Goal: Task Accomplishment & Management: Manage account settings

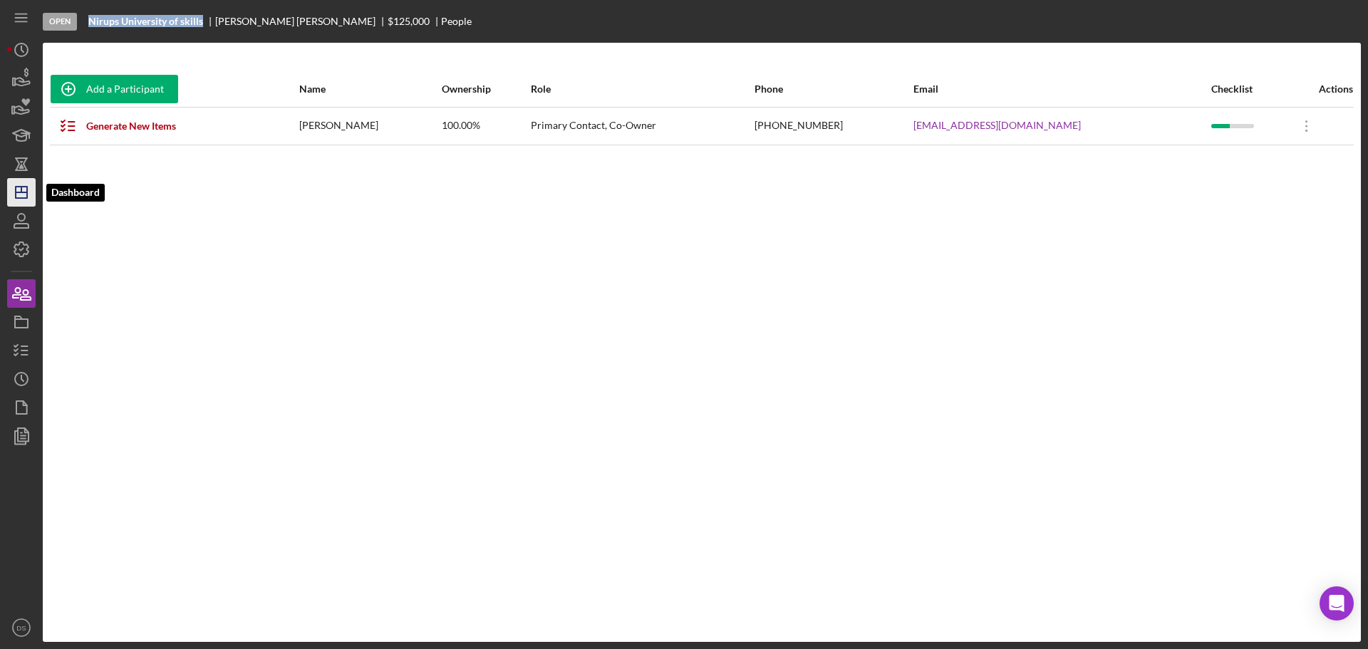
click at [21, 195] on icon "Icon/Dashboard" at bounding box center [22, 193] width 36 height 36
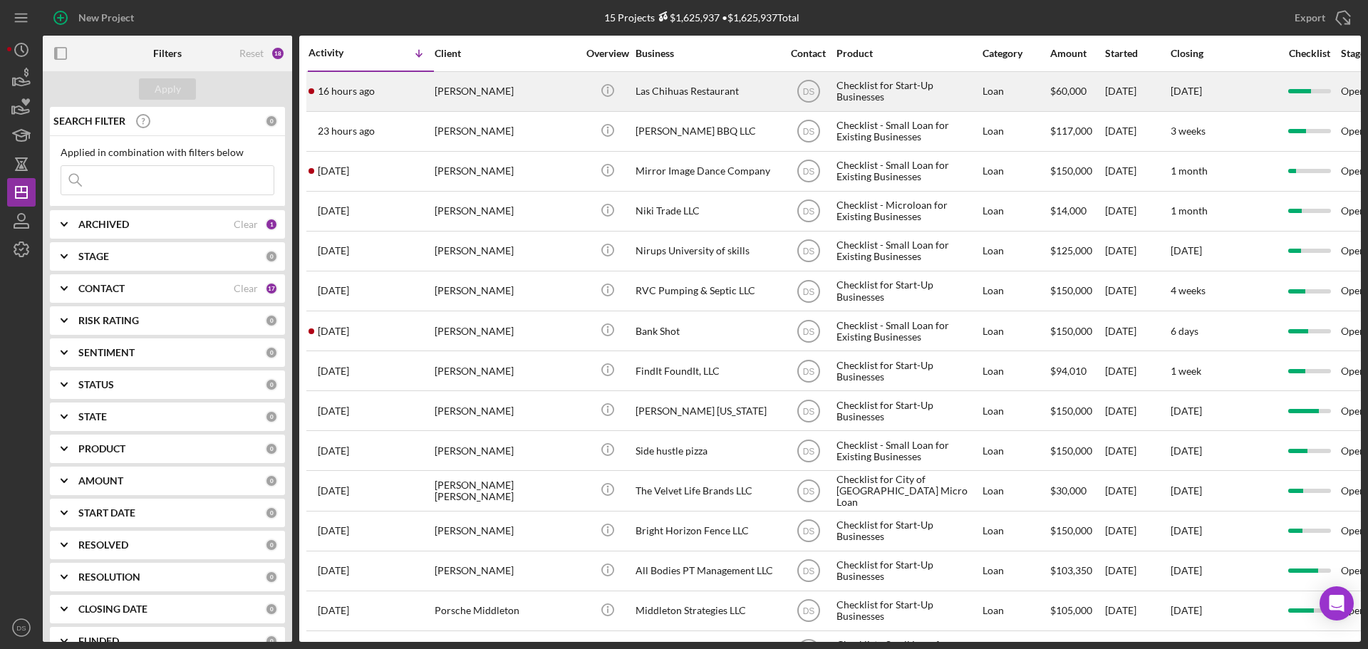
click at [716, 88] on div "Las Chihuas Restaurant" at bounding box center [707, 92] width 143 height 38
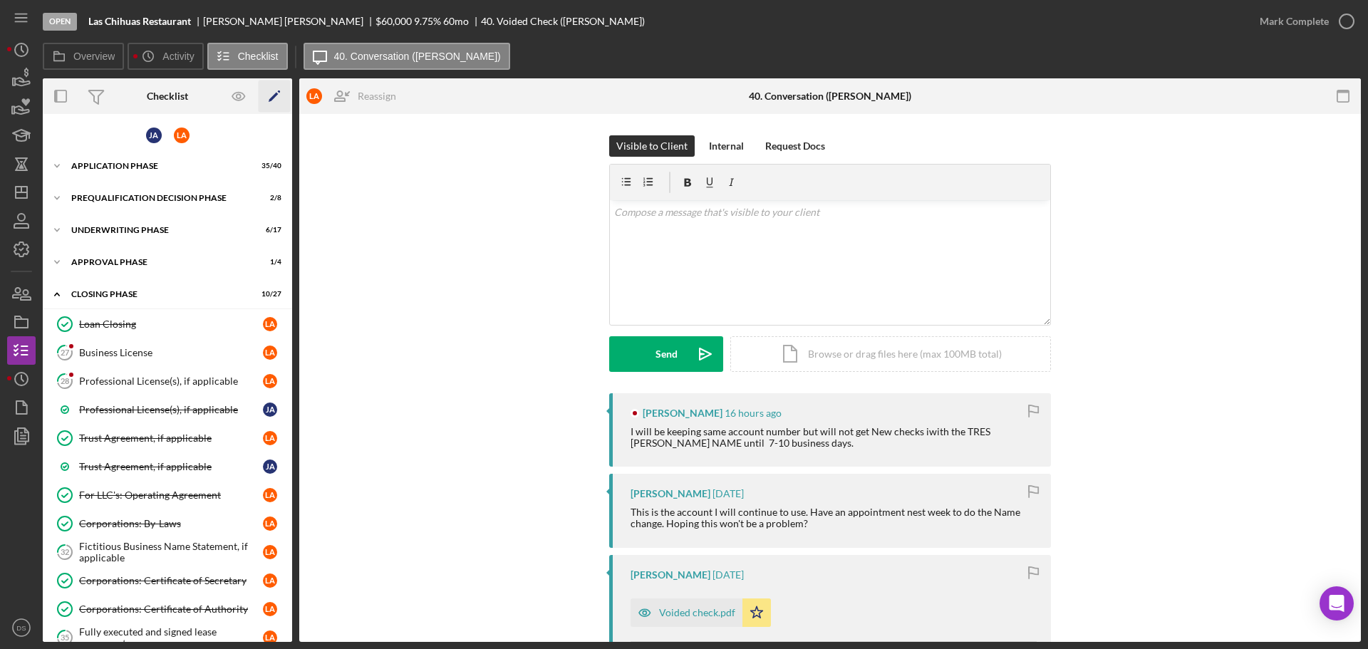
click at [274, 98] on polygon "button" at bounding box center [274, 98] width 10 height 10
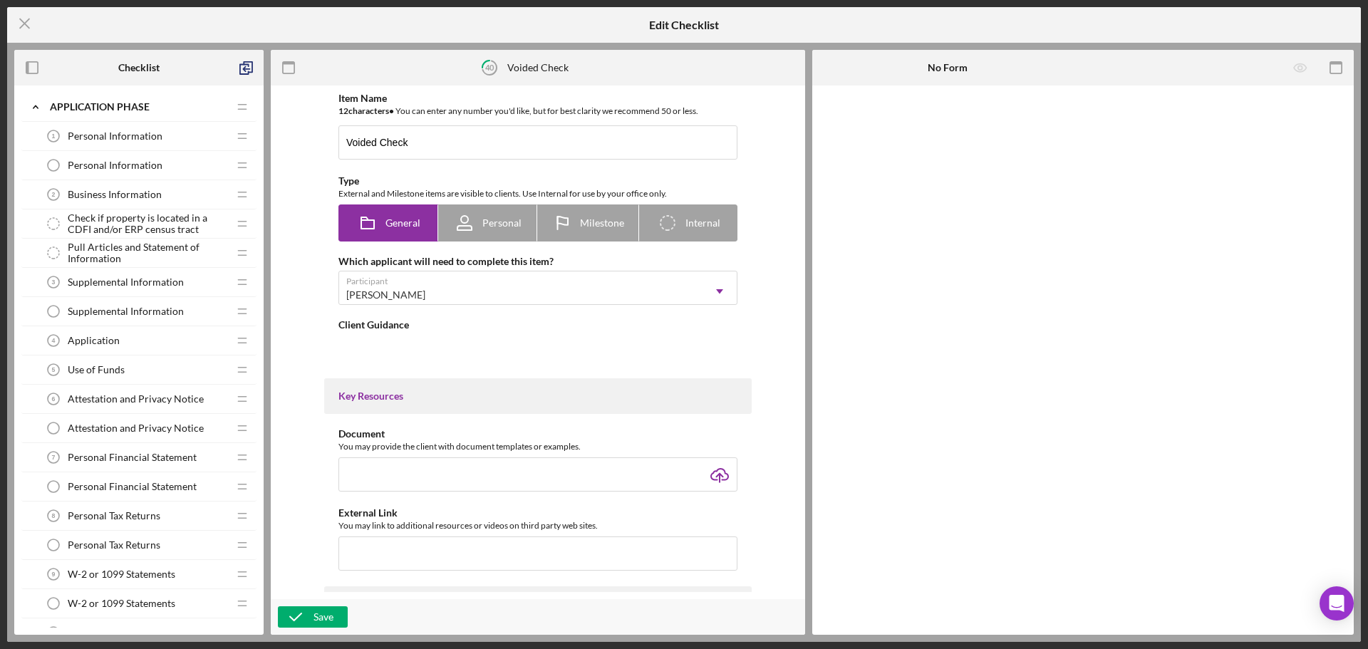
type textarea "<div>Please upload a copy of a voided check. Make sure the account and routing …"
type textarea "<div>Thank you!</div>"
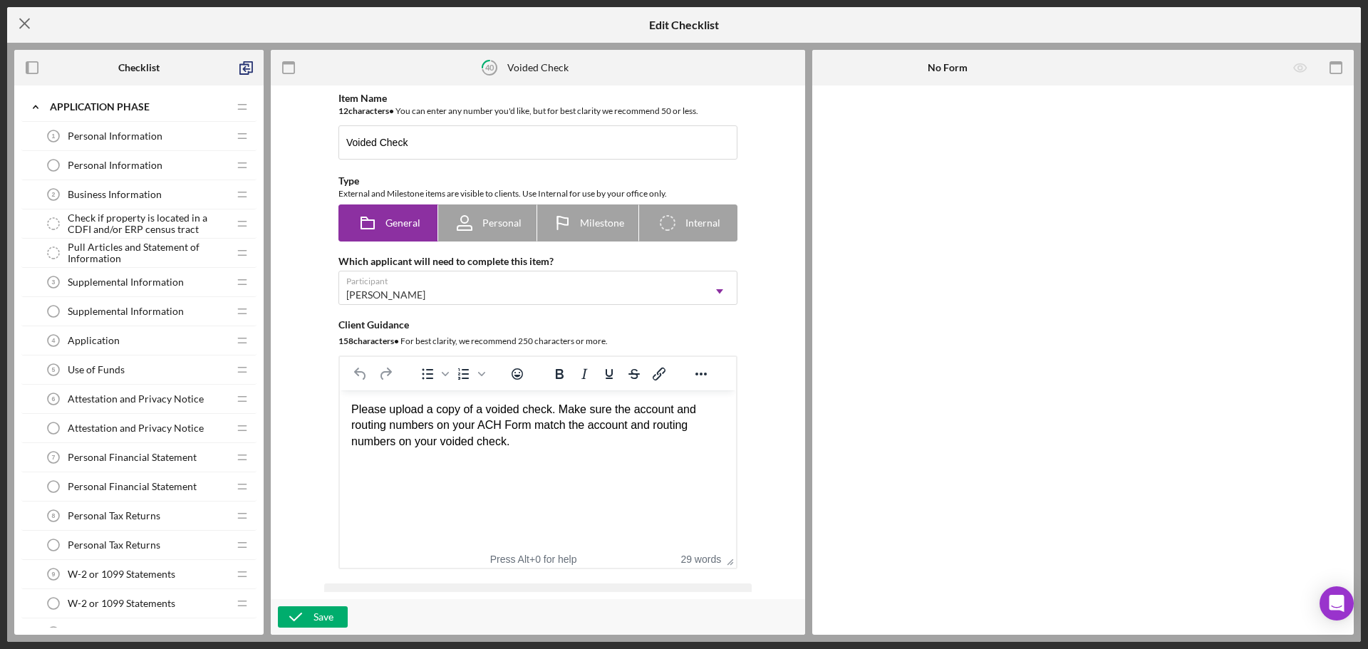
click at [23, 22] on line at bounding box center [24, 23] width 9 height 9
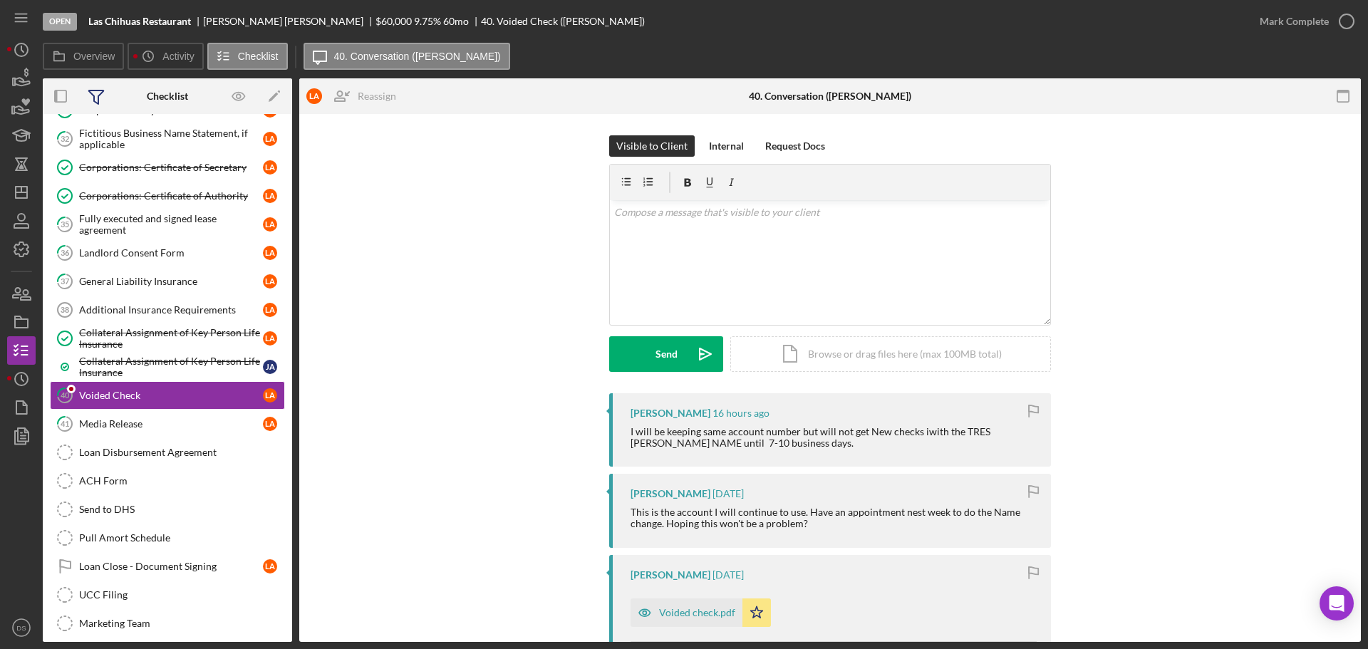
scroll to position [431, 0]
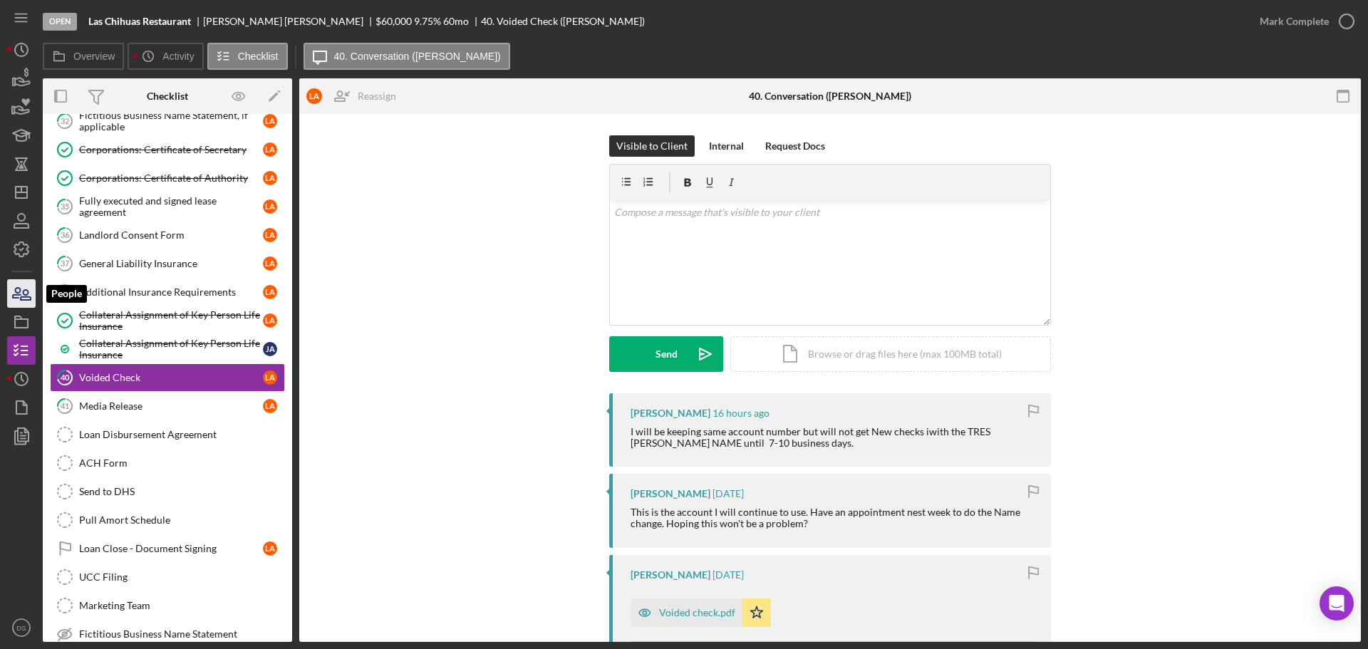
click at [28, 289] on icon "button" at bounding box center [22, 294] width 36 height 36
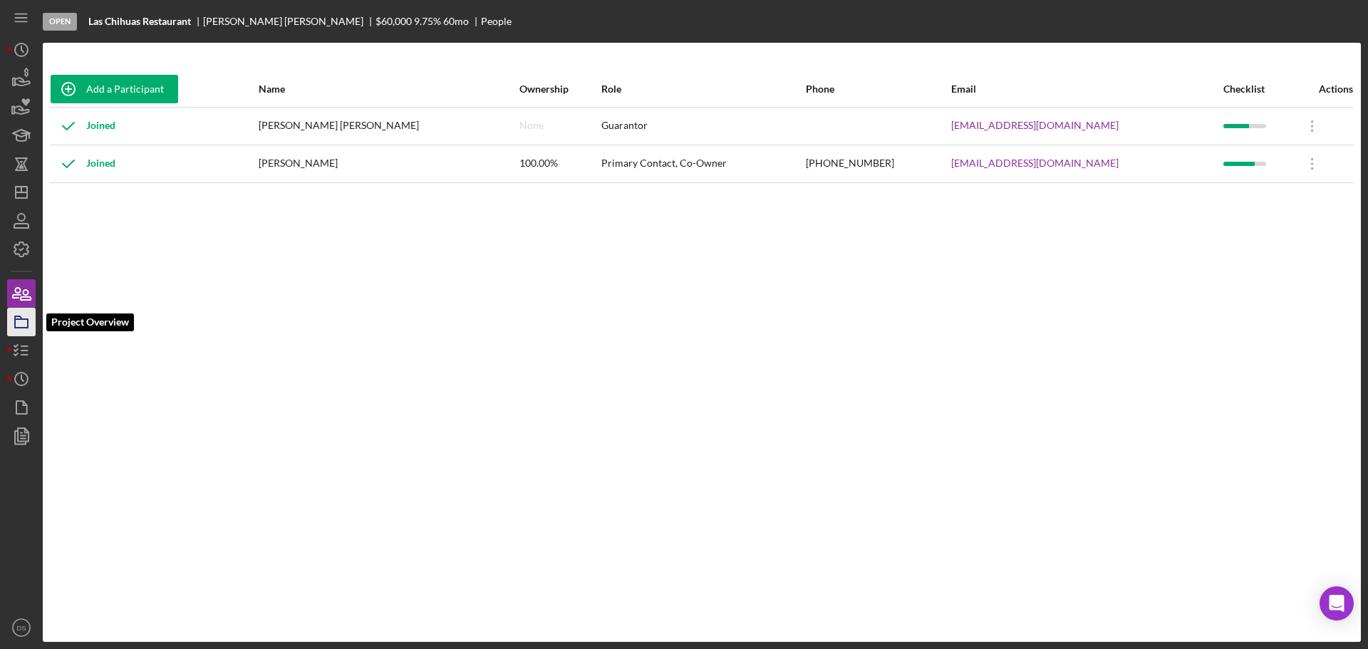
click at [25, 321] on icon "button" at bounding box center [22, 322] width 36 height 36
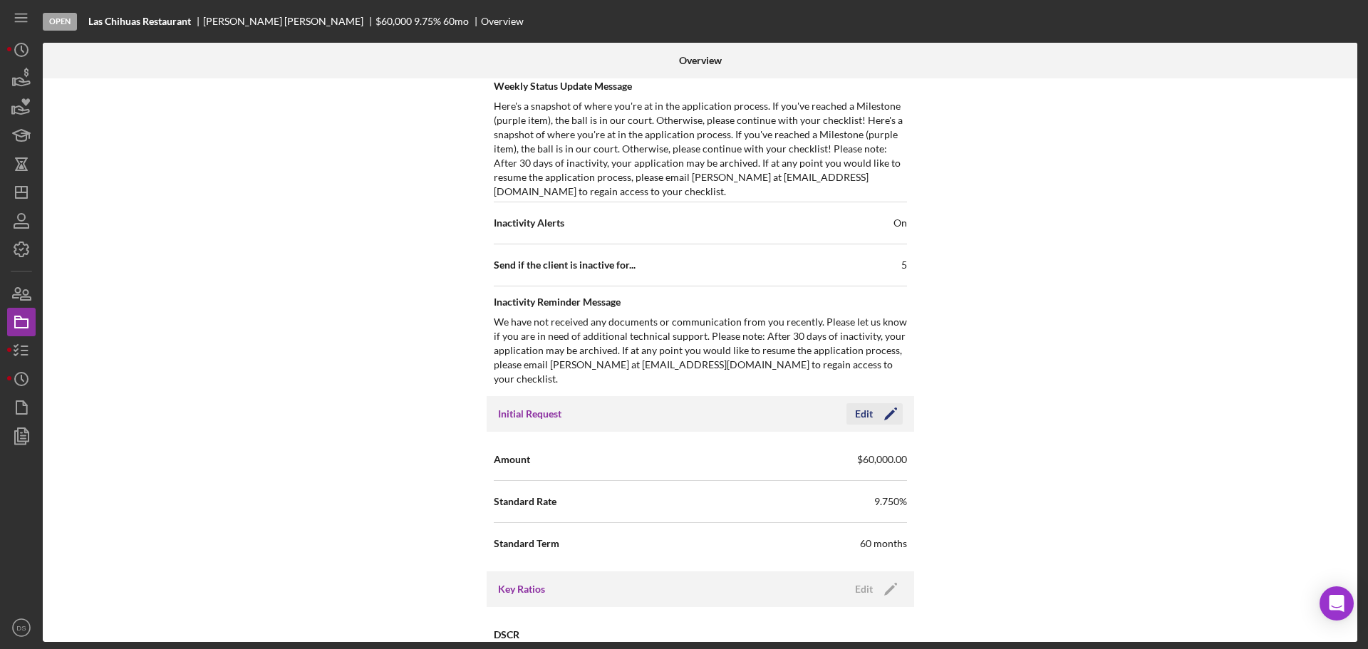
scroll to position [641, 0]
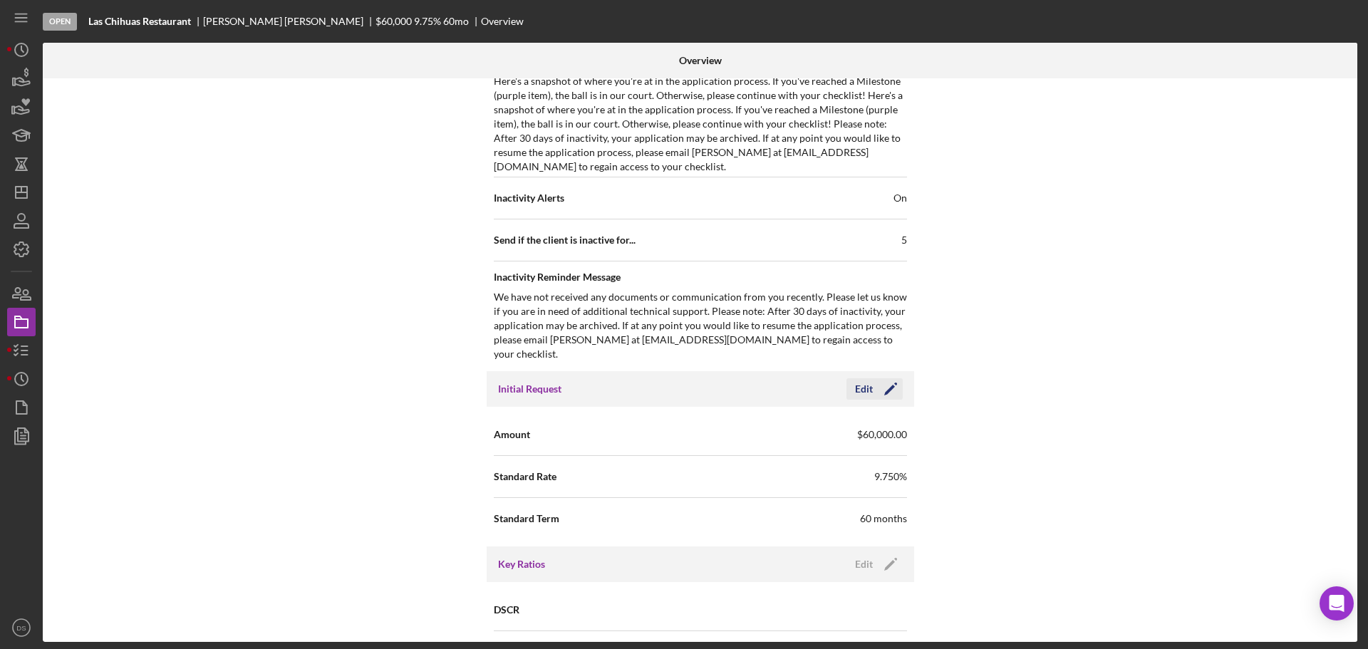
click at [894, 383] on icon "button" at bounding box center [895, 384] width 3 height 3
drag, startPoint x: 801, startPoint y: 426, endPoint x: 671, endPoint y: 425, distance: 130.4
click at [671, 425] on div "Amount $60,000" at bounding box center [700, 435] width 413 height 36
type input "$50,000"
click at [883, 378] on div "Save" at bounding box center [879, 388] width 20 height 21
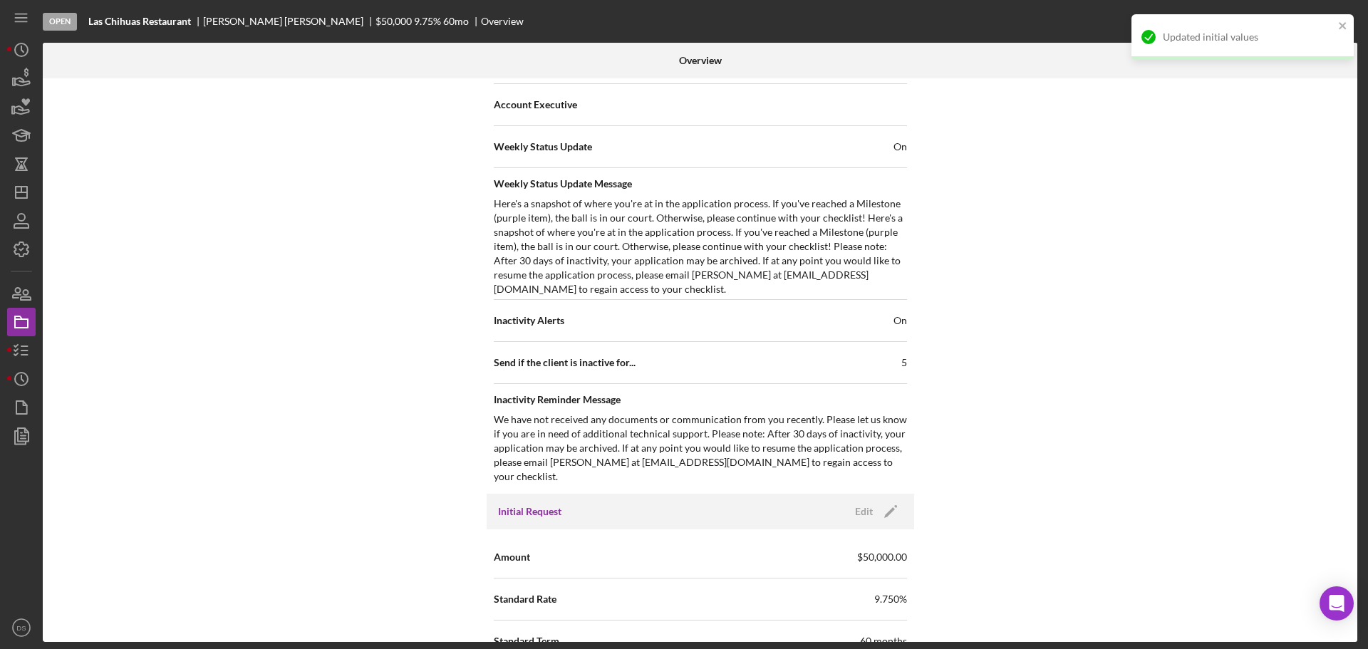
scroll to position [499, 0]
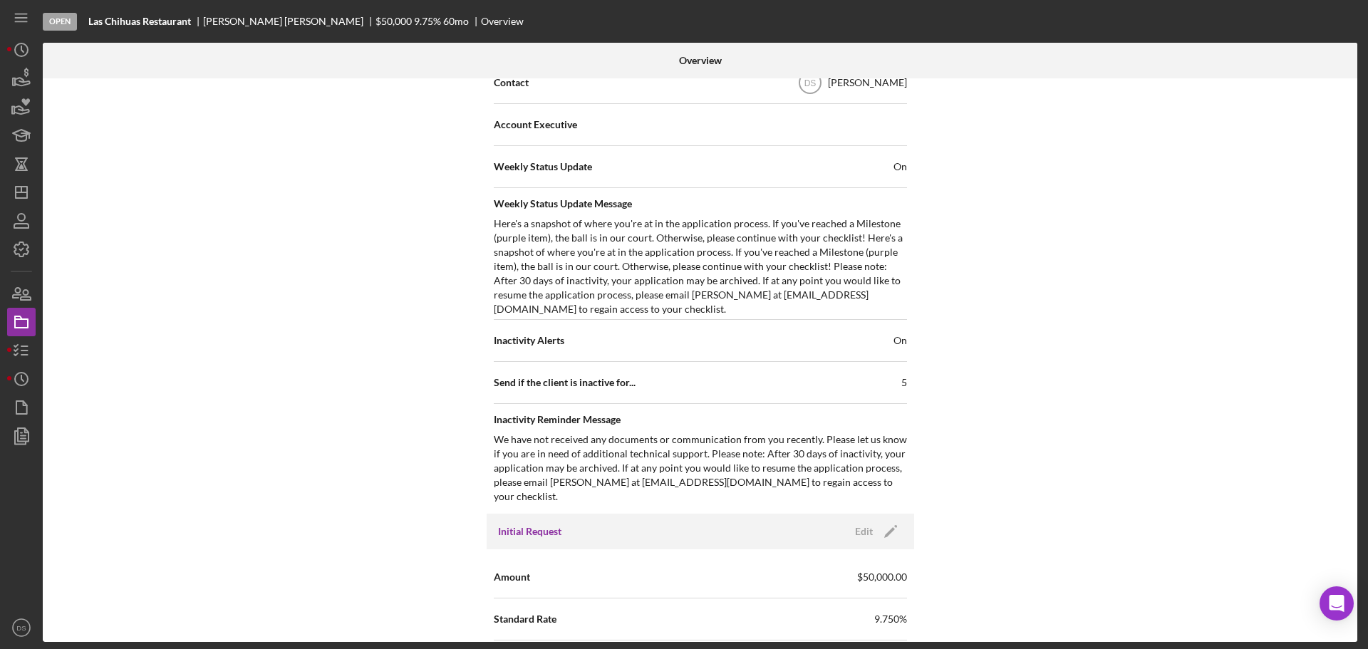
click at [415, 271] on div "Internal Workflow Stage Open Icon/Dropdown Arrow Archive (can unarchive later i…" at bounding box center [700, 360] width 1315 height 564
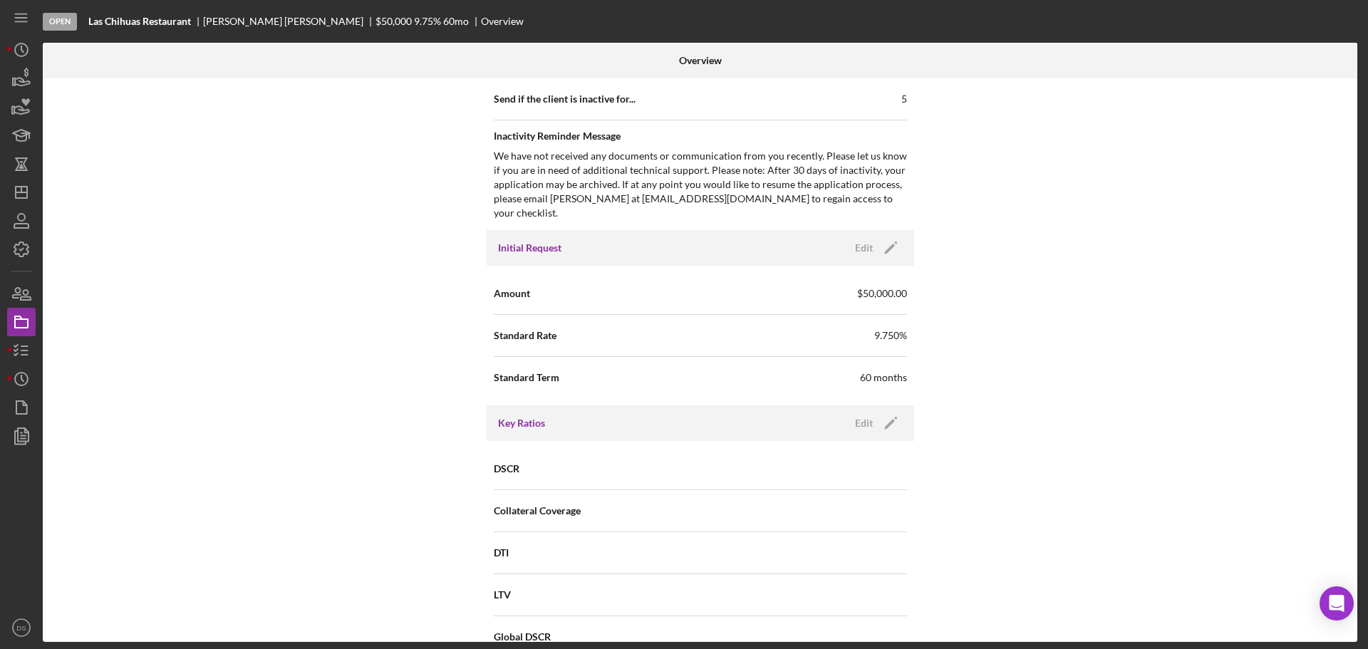
scroll to position [784, 0]
click at [894, 229] on icon "Icon/Edit" at bounding box center [891, 247] width 36 height 36
drag, startPoint x: 763, startPoint y: 351, endPoint x: 686, endPoint y: 348, distance: 77.7
click at [686, 358] on div "Standard Term 60" at bounding box center [700, 376] width 413 height 36
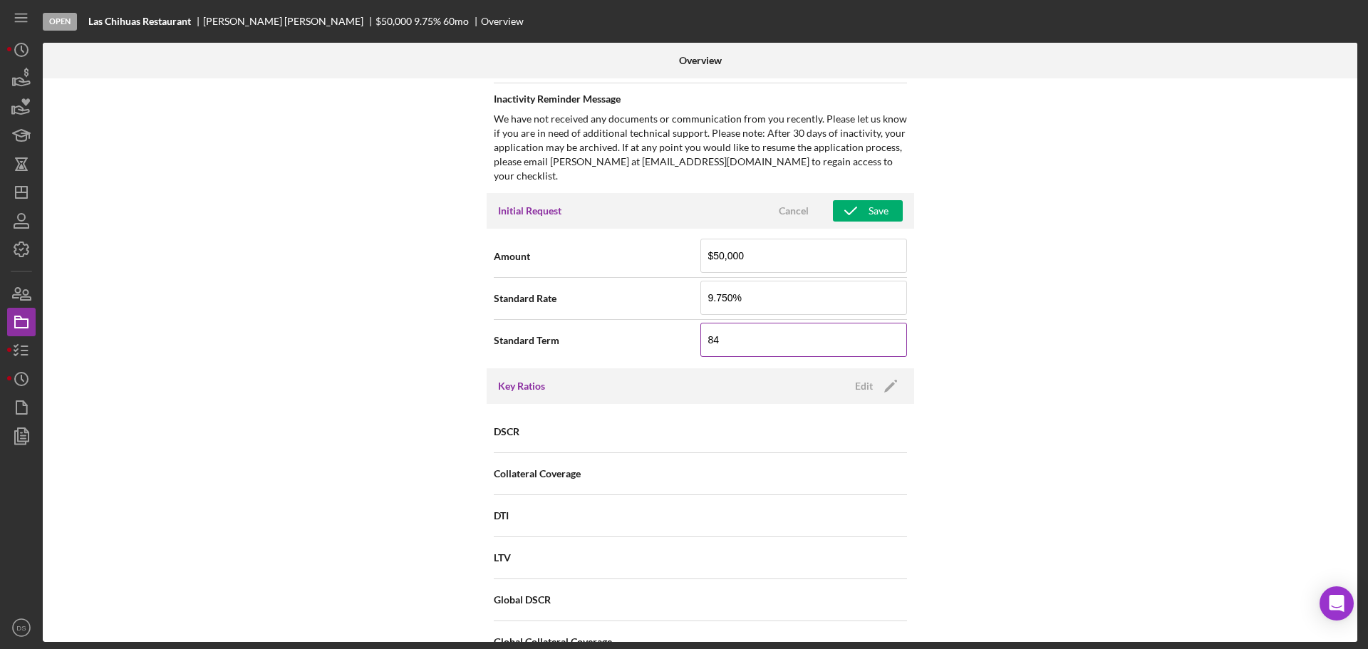
scroll to position [855, 0]
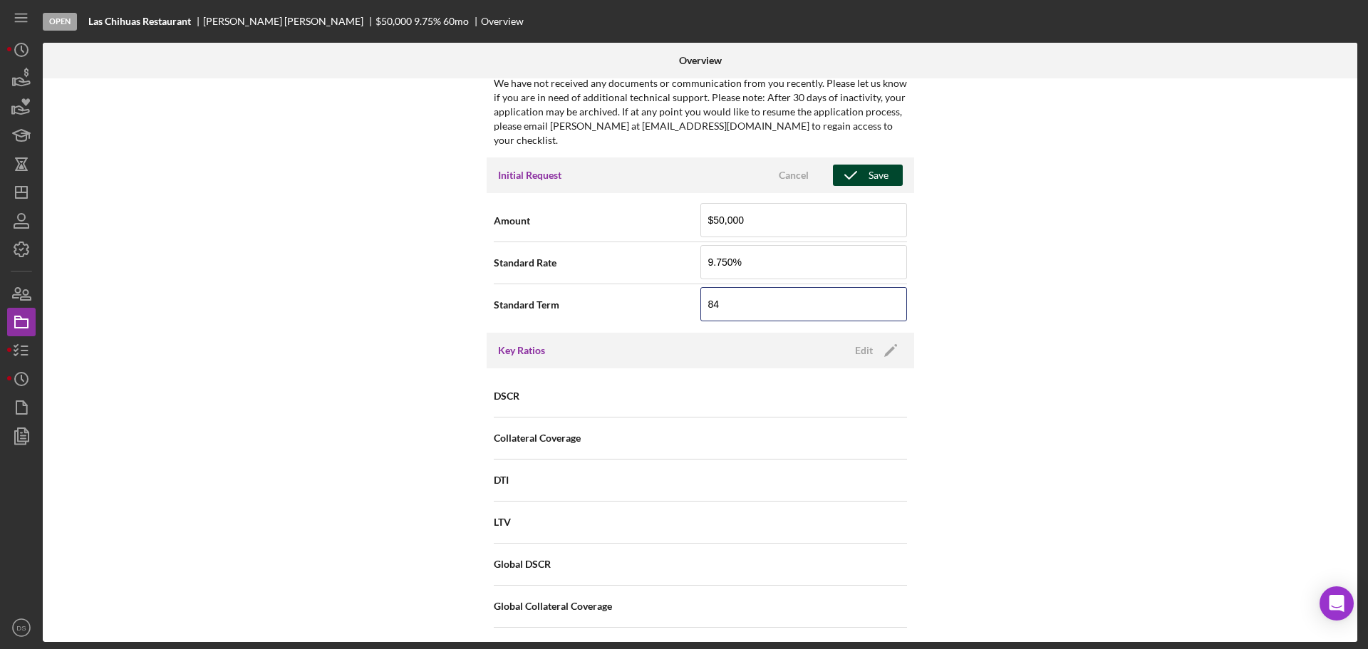
type input "84"
click at [869, 165] on div "Save" at bounding box center [879, 175] width 20 height 21
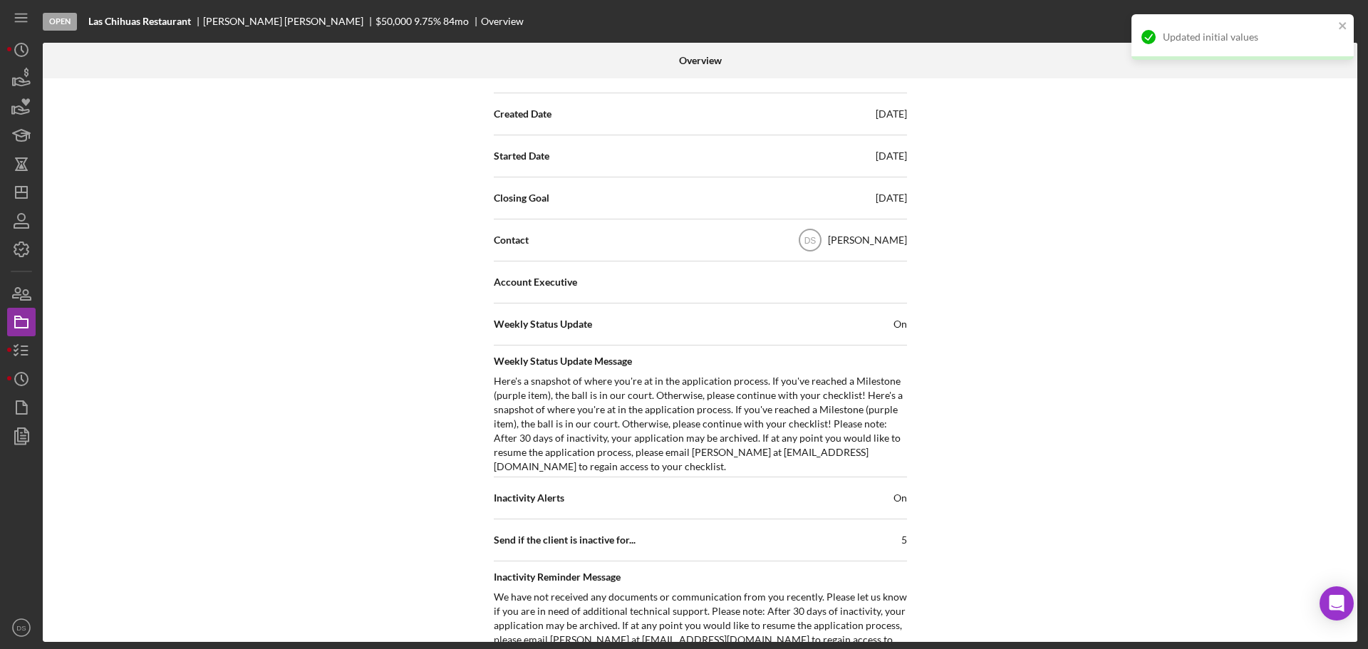
scroll to position [285, 0]
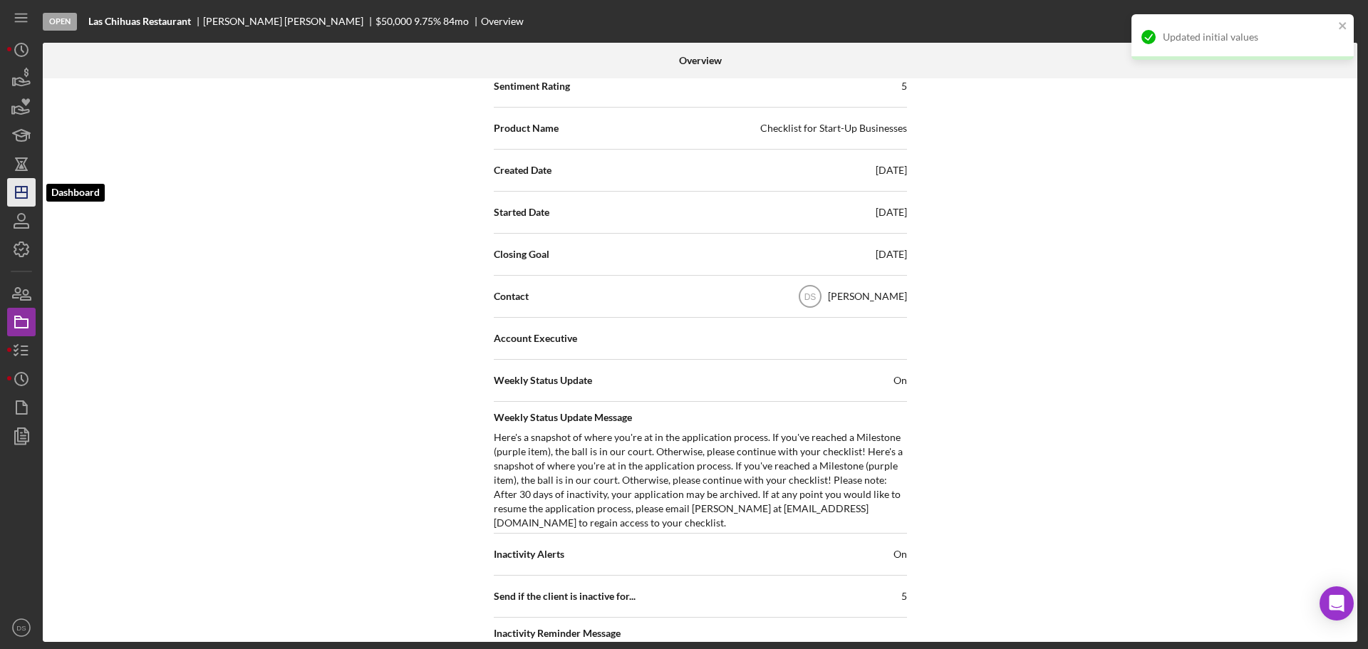
click at [24, 197] on icon "Icon/Dashboard" at bounding box center [22, 193] width 36 height 36
